Goal: Complete application form

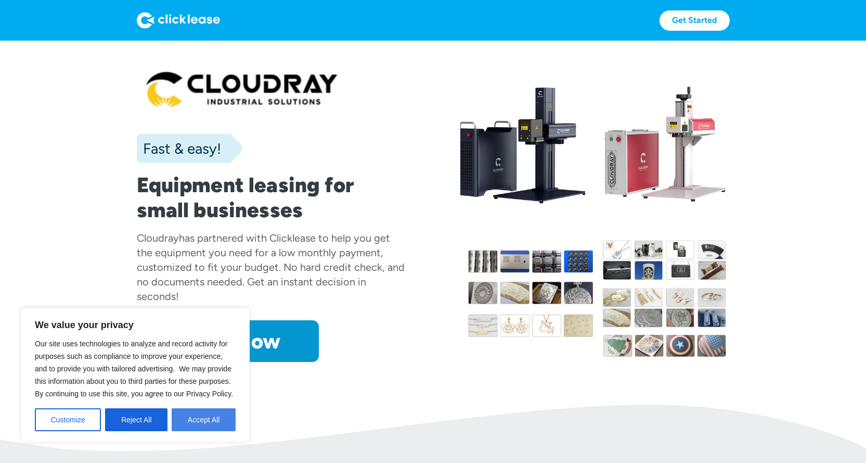
click at [196, 417] on button "Accept All" at bounding box center [204, 419] width 64 height 23
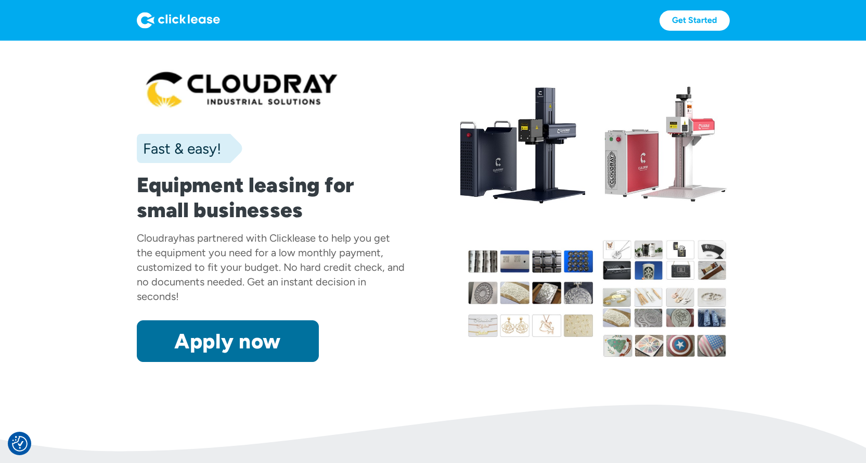
click at [220, 335] on link "Apply now" at bounding box center [228, 341] width 182 height 42
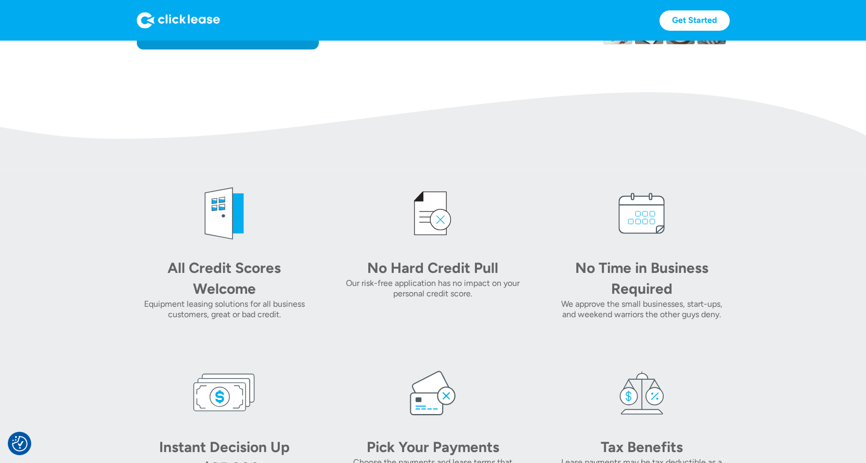
scroll to position [364, 0]
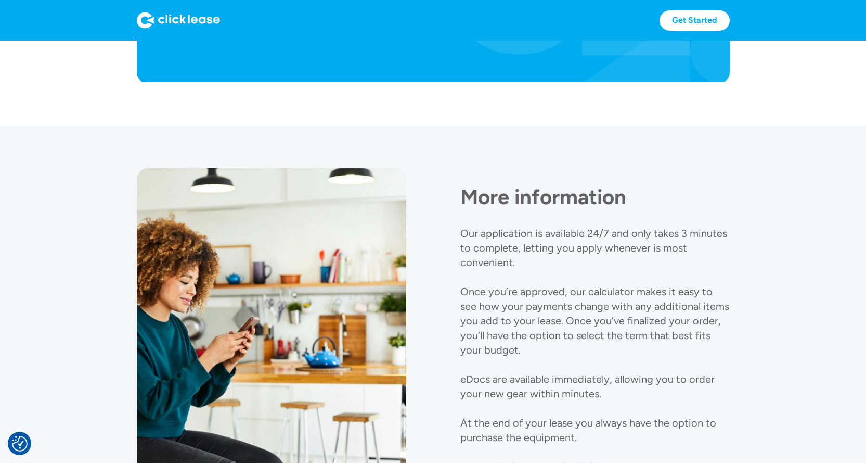
scroll to position [1103, 0]
